Goal: Book appointment/travel/reservation

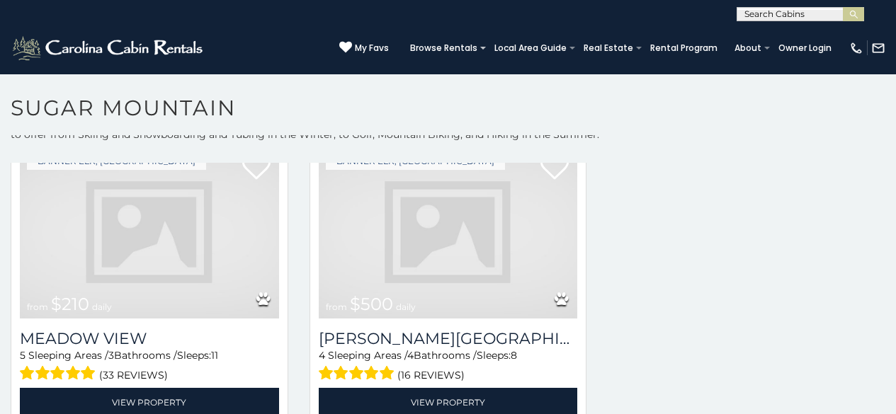
scroll to position [1745, 0]
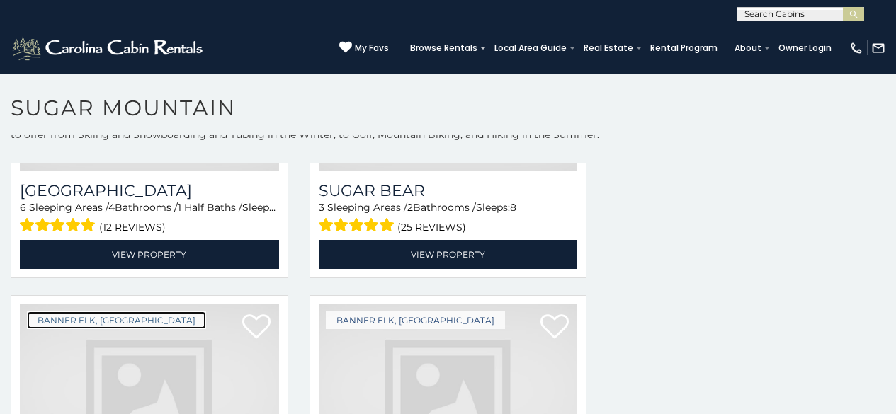
click at [81, 312] on link "Banner Elk, [GEOGRAPHIC_DATA]" at bounding box center [116, 321] width 179 height 18
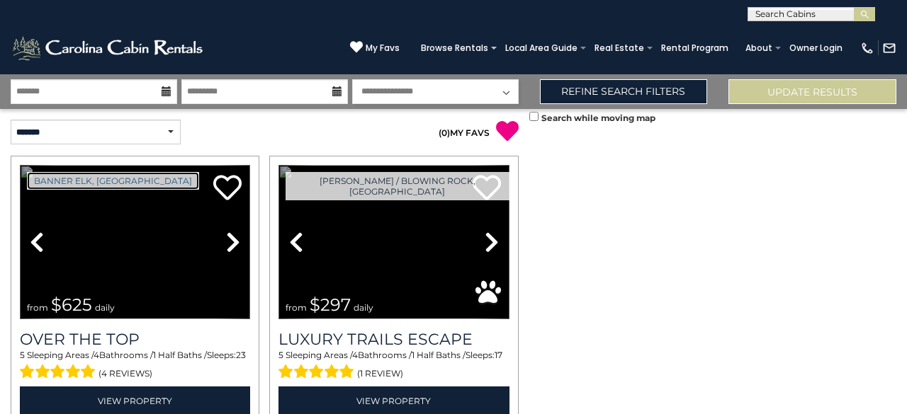
click at [72, 177] on link "Banner Elk, [GEOGRAPHIC_DATA]" at bounding box center [113, 181] width 172 height 18
